Goal: Task Accomplishment & Management: Use online tool/utility

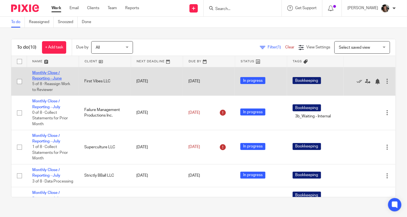
click at [50, 76] on link "Monthly Close / Reporting - June" at bounding box center [46, 75] width 29 height 9
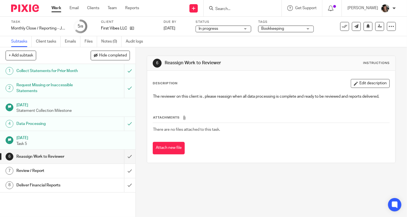
click at [74, 73] on h1 "Collect Statements for Prior Month" at bounding box center [50, 71] width 68 height 8
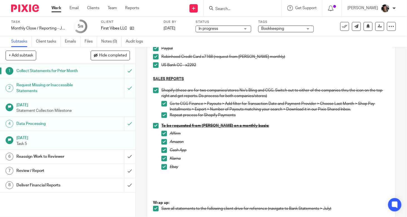
scroll to position [278, 0]
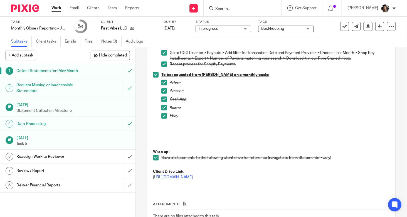
click at [73, 91] on h1 "Request Missing or Inaccessible Statements" at bounding box center [50, 88] width 68 height 14
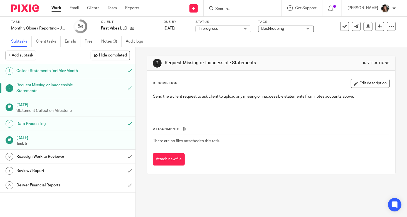
click at [71, 114] on link "Aug 9, 2025 Statement Collection Milestone" at bounding box center [67, 107] width 135 height 18
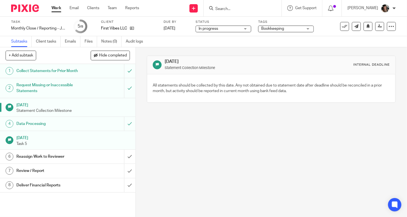
click at [70, 126] on h1 "Data Processing" at bounding box center [50, 124] width 68 height 8
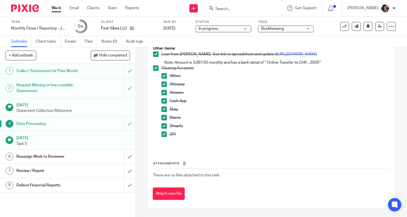
scroll to position [263, 0]
click at [71, 9] on link "Email" at bounding box center [74, 8] width 9 height 6
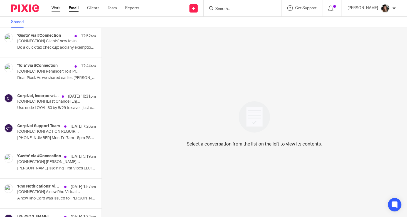
click at [53, 9] on link "Work" at bounding box center [55, 8] width 9 height 6
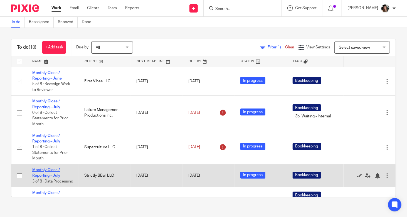
drag, startPoint x: 46, startPoint y: 172, endPoint x: 39, endPoint y: 169, distance: 6.8
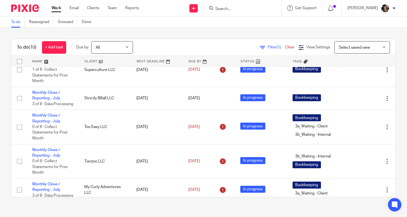
scroll to position [83, 0]
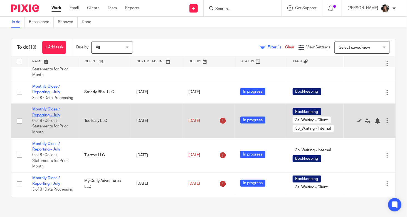
drag, startPoint x: 45, startPoint y: 118, endPoint x: 37, endPoint y: 114, distance: 8.8
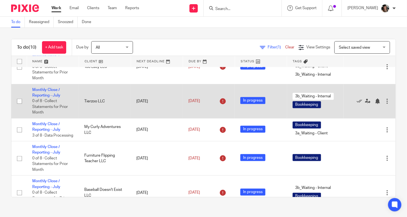
scroll to position [139, 0]
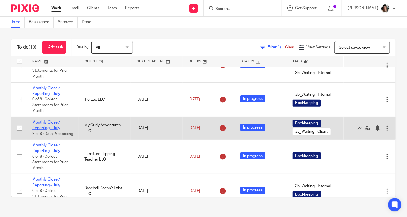
drag, startPoint x: 40, startPoint y: 132, endPoint x: 36, endPoint y: 128, distance: 6.1
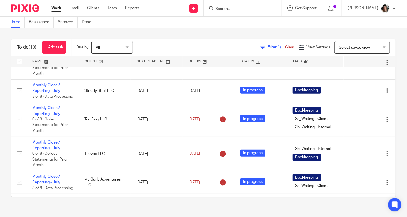
scroll to position [58, 0]
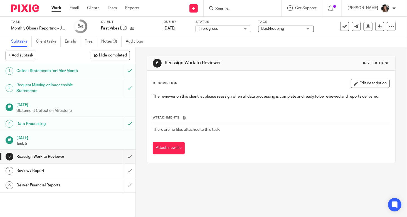
click at [67, 122] on h1 "Data Processing" at bounding box center [50, 124] width 68 height 8
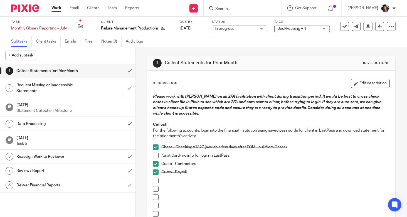
click at [63, 124] on h1 "Data Processing" at bounding box center [50, 124] width 68 height 8
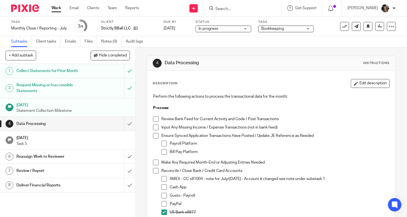
click at [87, 73] on div "Collect Statements for Prior Month" at bounding box center [67, 71] width 102 height 8
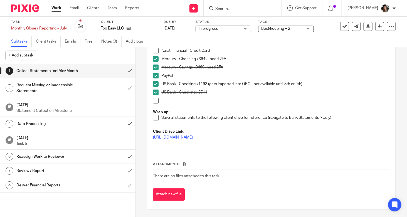
scroll to position [38, 0]
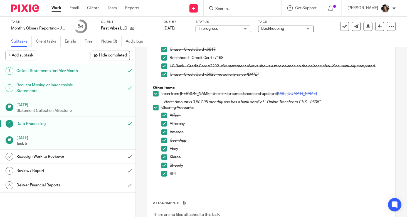
scroll to position [263, 0]
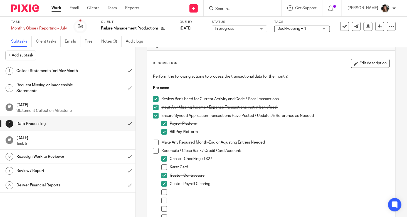
scroll to position [28, 0]
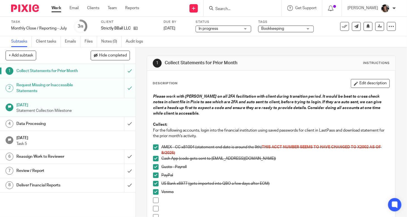
scroll to position [83, 0]
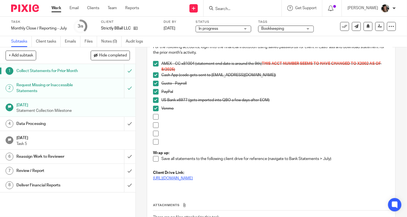
click at [193, 177] on link "https://drive.google.com/drive/folders/1bzTcWX07eFBfZz72BDbA3LVecZtmIK1w" at bounding box center [173, 178] width 40 height 4
click at [72, 123] on h1 "Data Processing" at bounding box center [50, 124] width 68 height 8
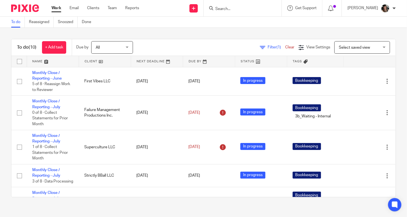
scroll to position [58, 0]
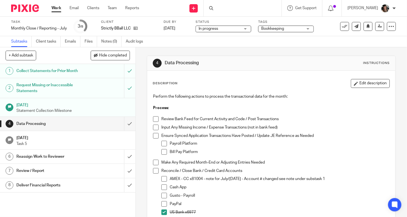
scroll to position [28, 0]
